Goal: Task Accomplishment & Management: Use online tool/utility

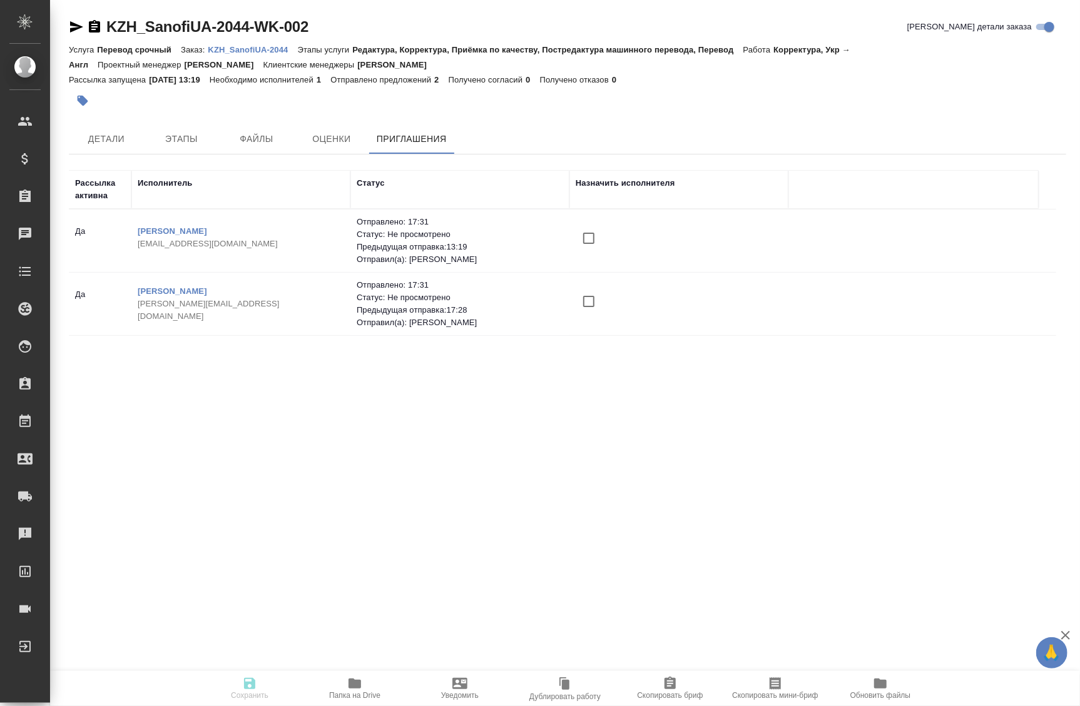
click at [258, 34] on link "KZH_SanofiUA-2044-WK-002" at bounding box center [207, 26] width 202 height 17
click at [250, 48] on p "KZH_SanofiUA-2044" at bounding box center [252, 49] width 89 height 9
click at [250, 51] on p "KZH_SanofiUA-2044" at bounding box center [252, 49] width 89 height 9
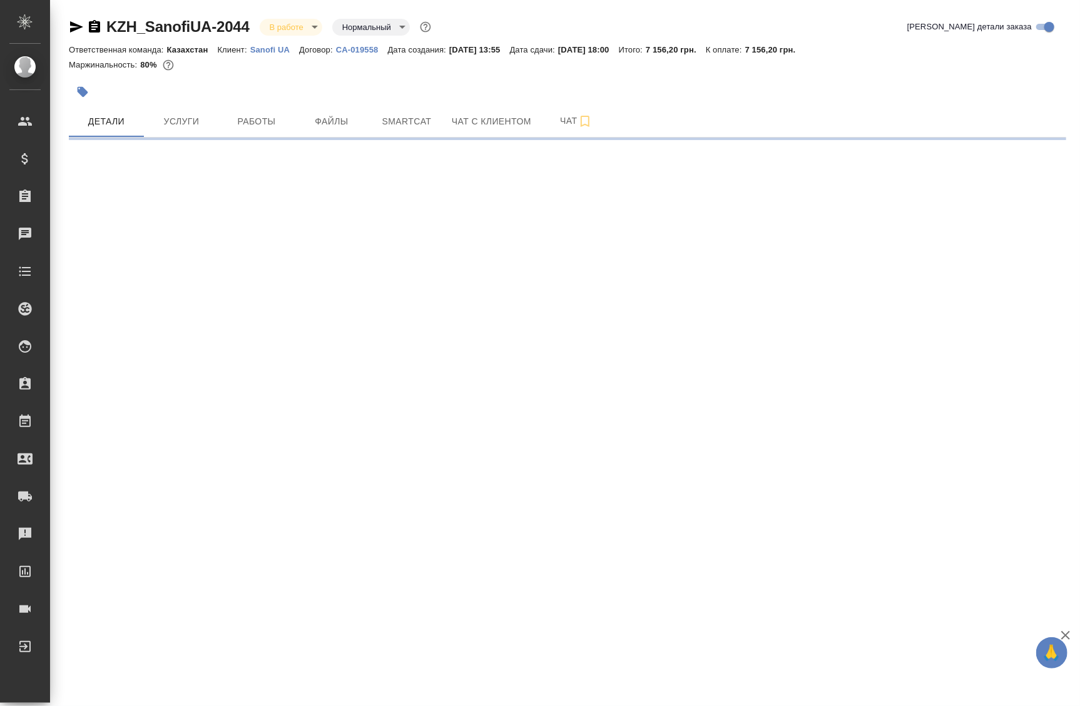
select select "RU"
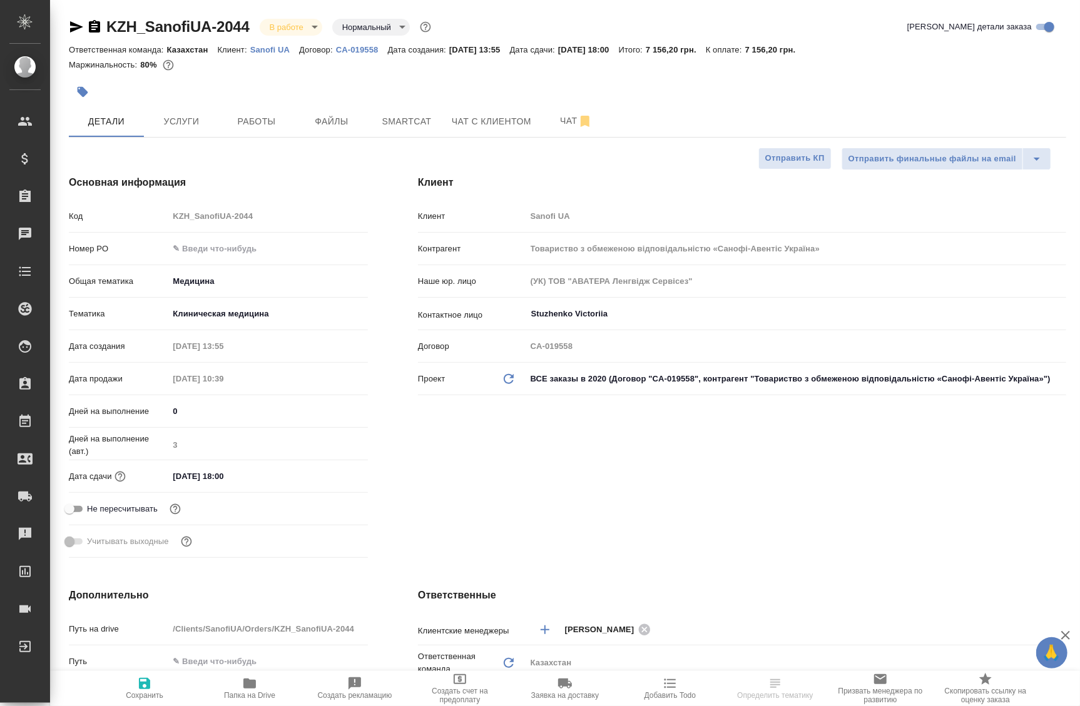
type textarea "x"
type input "[PERSON_NAME]"
click at [260, 135] on button "Работы" at bounding box center [256, 121] width 75 height 31
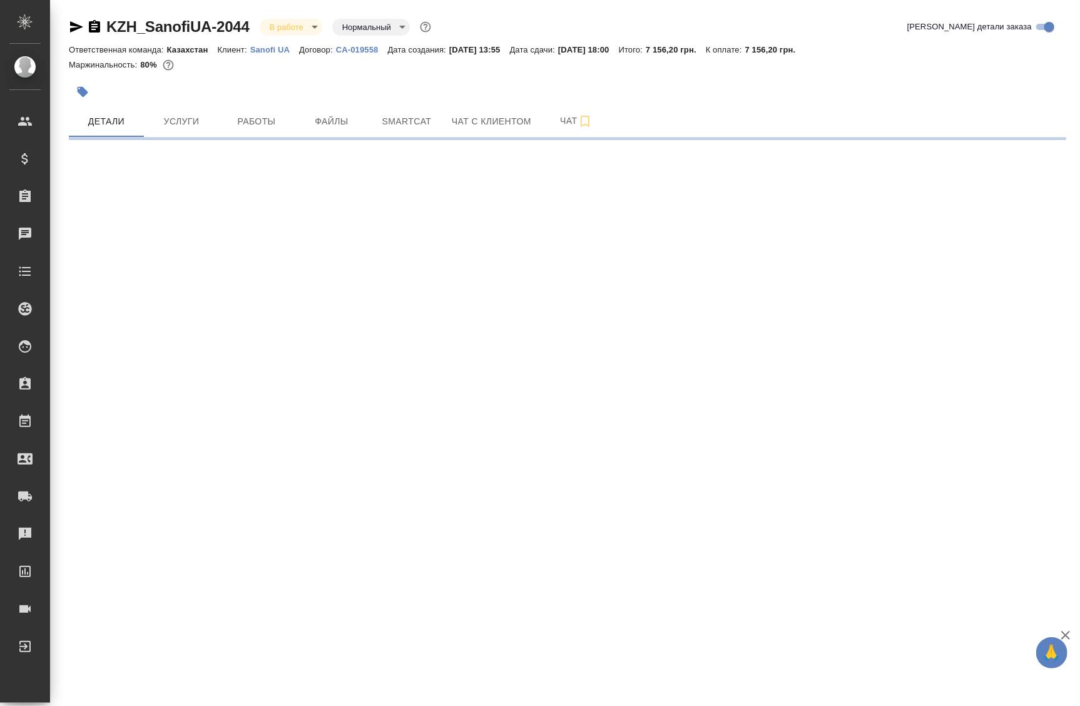
select select "RU"
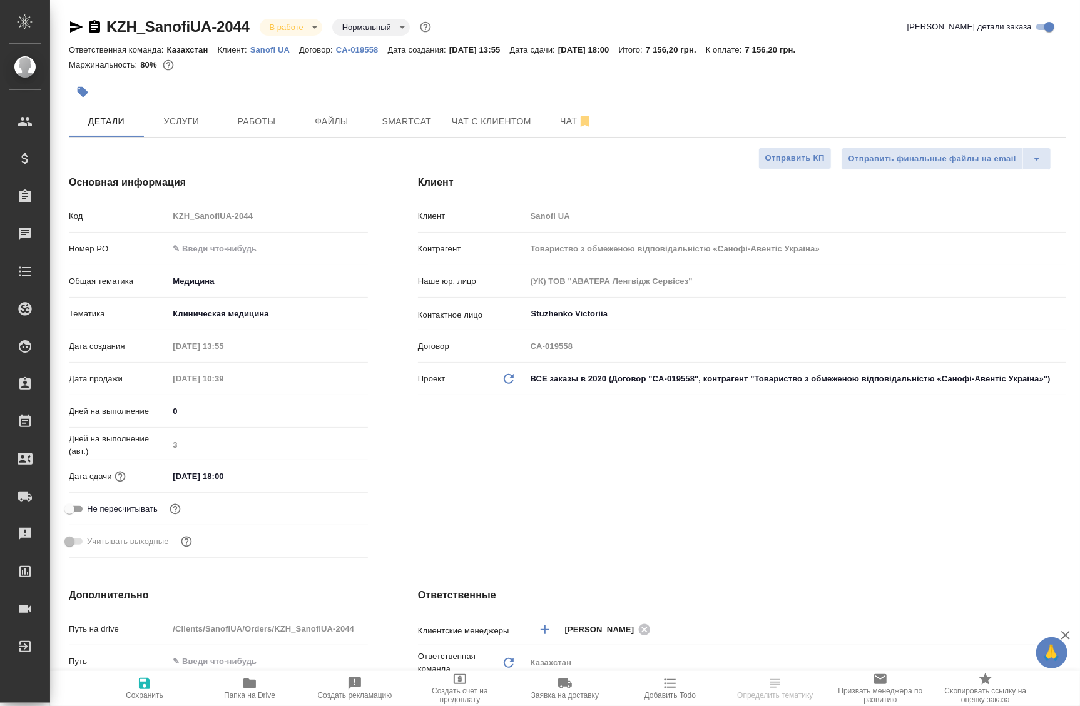
type textarea "x"
click at [256, 116] on span "Работы" at bounding box center [256, 122] width 60 height 16
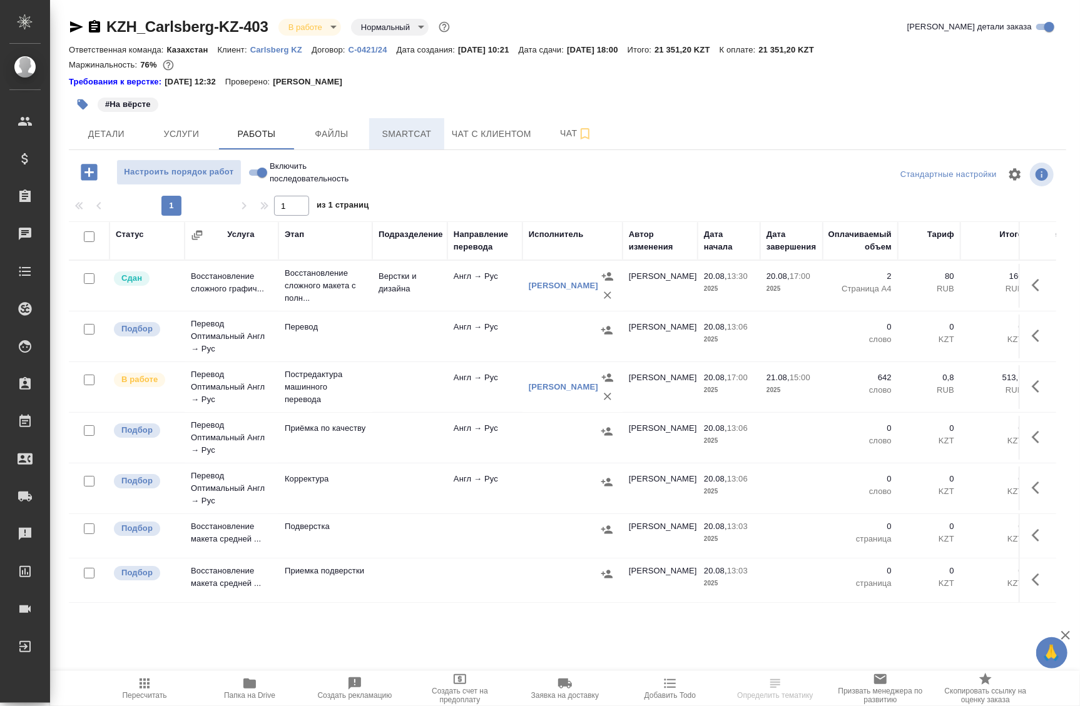
click at [401, 134] on span "Smartcat" at bounding box center [407, 134] width 60 height 16
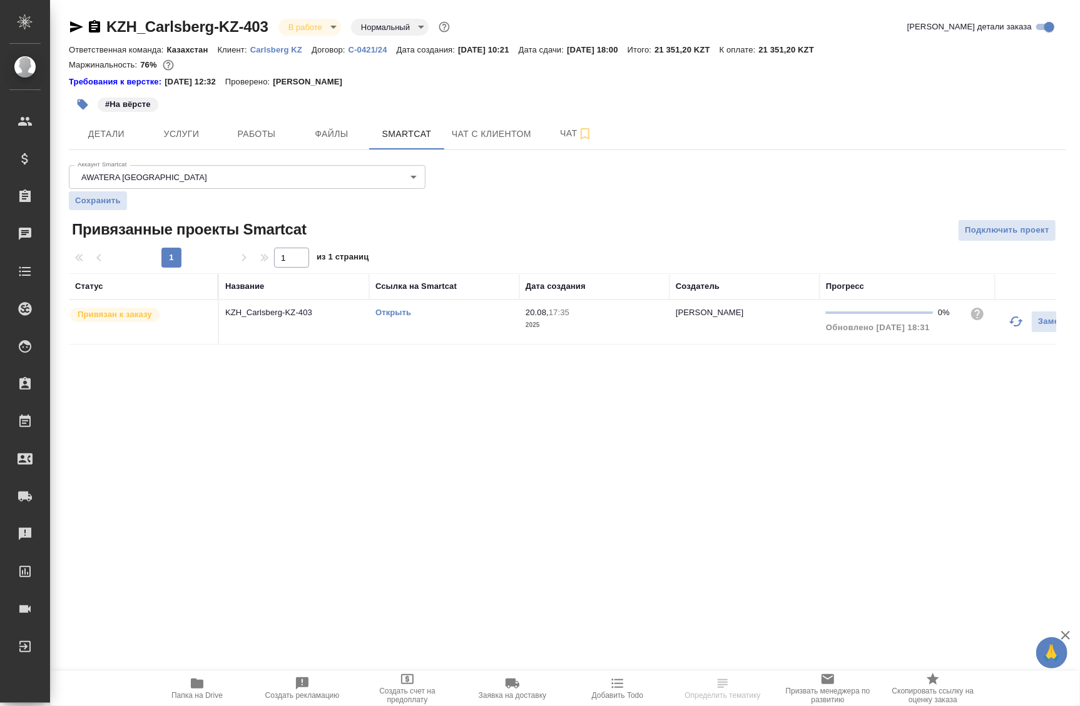
click at [396, 308] on link "Открыть" at bounding box center [393, 312] width 36 height 9
